Goal: Transaction & Acquisition: Purchase product/service

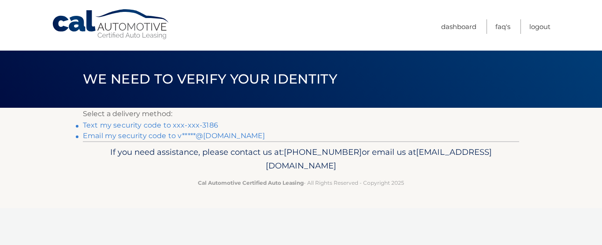
click at [204, 125] on link "Text my security code to xxx-xxx-3186" at bounding box center [150, 125] width 135 height 8
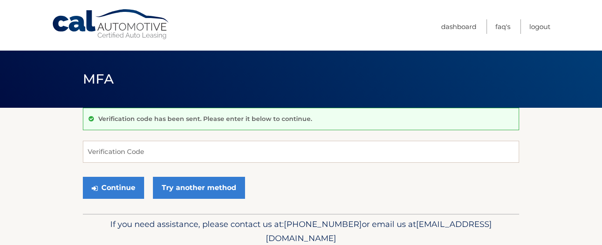
scroll to position [3, 0]
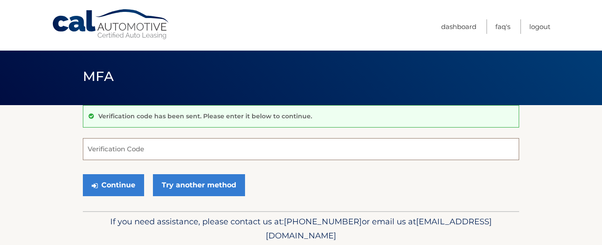
click at [118, 145] on input "Verification Code" at bounding box center [301, 149] width 436 height 22
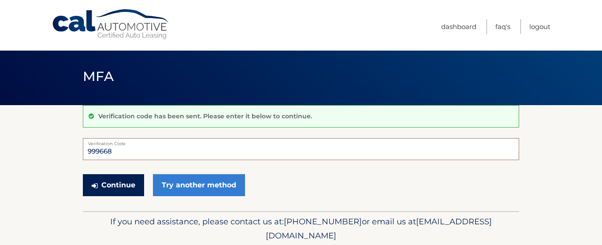
type input "999668"
click at [116, 187] on button "Continue" at bounding box center [113, 185] width 61 height 22
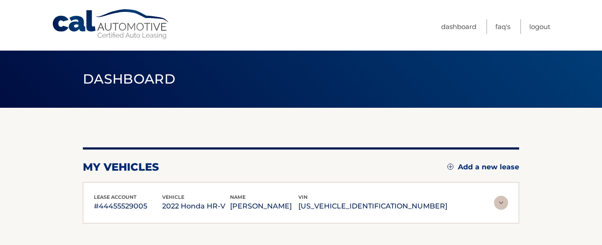
click at [117, 185] on div "lease account #44455529005 vehicle 2022 Honda HR-V name [PERSON_NAME] vin [US_V…" at bounding box center [301, 203] width 436 height 42
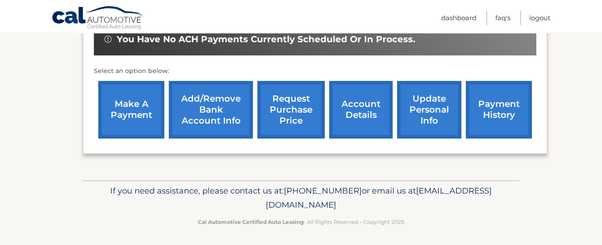
scroll to position [343, 0]
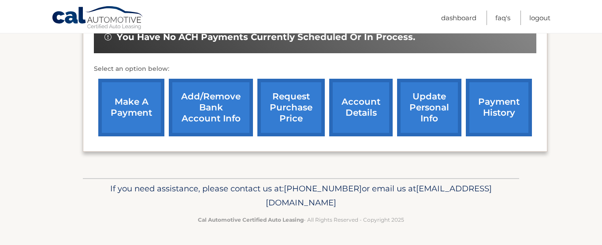
click at [133, 108] on link "make a payment" at bounding box center [131, 108] width 66 height 58
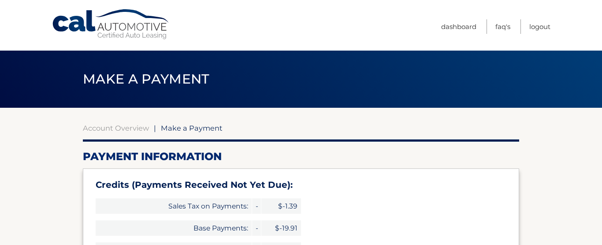
select select "NTI4OTUxYzctOWNkZi00MDU5LTk2ZjMtYzI1ZTFkMWU5NGI3"
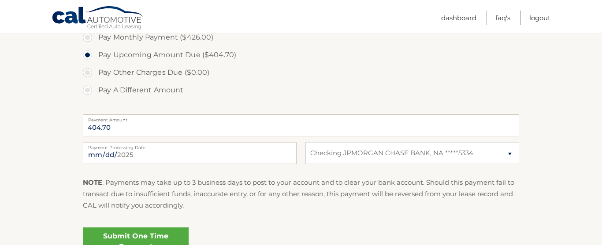
scroll to position [354, 0]
click at [197, 155] on input "2025-08-21" at bounding box center [190, 153] width 214 height 22
type input "2025-08-27"
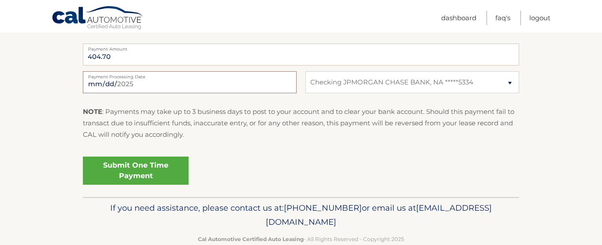
scroll to position [443, 0]
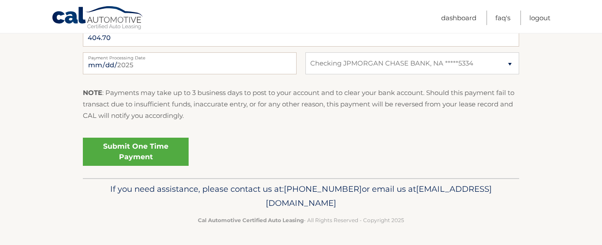
click at [148, 152] on link "Submit One Time Payment" at bounding box center [136, 152] width 106 height 28
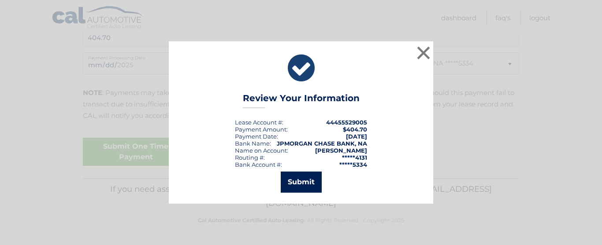
click at [297, 185] on button "Submit" at bounding box center [301, 182] width 41 height 21
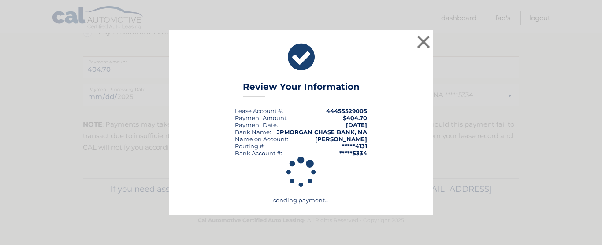
scroll to position [412, 0]
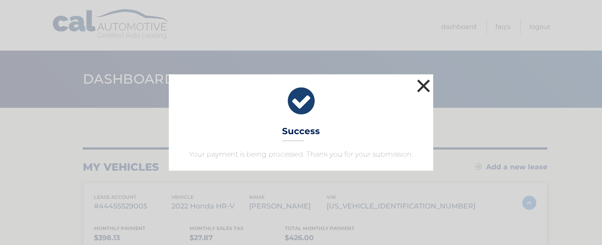
click at [422, 82] on button "×" at bounding box center [423, 86] width 18 height 18
